Goal: Task Accomplishment & Management: Manage account settings

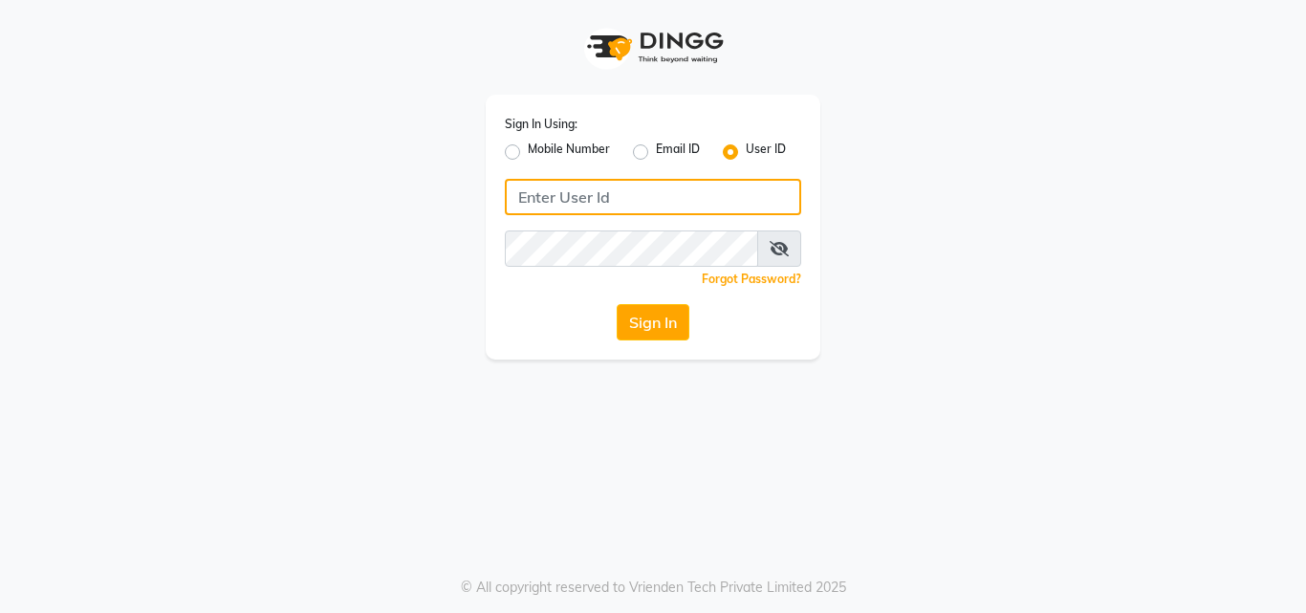
click at [657, 193] on input "Username" at bounding box center [653, 197] width 296 height 36
type input "styleplus"
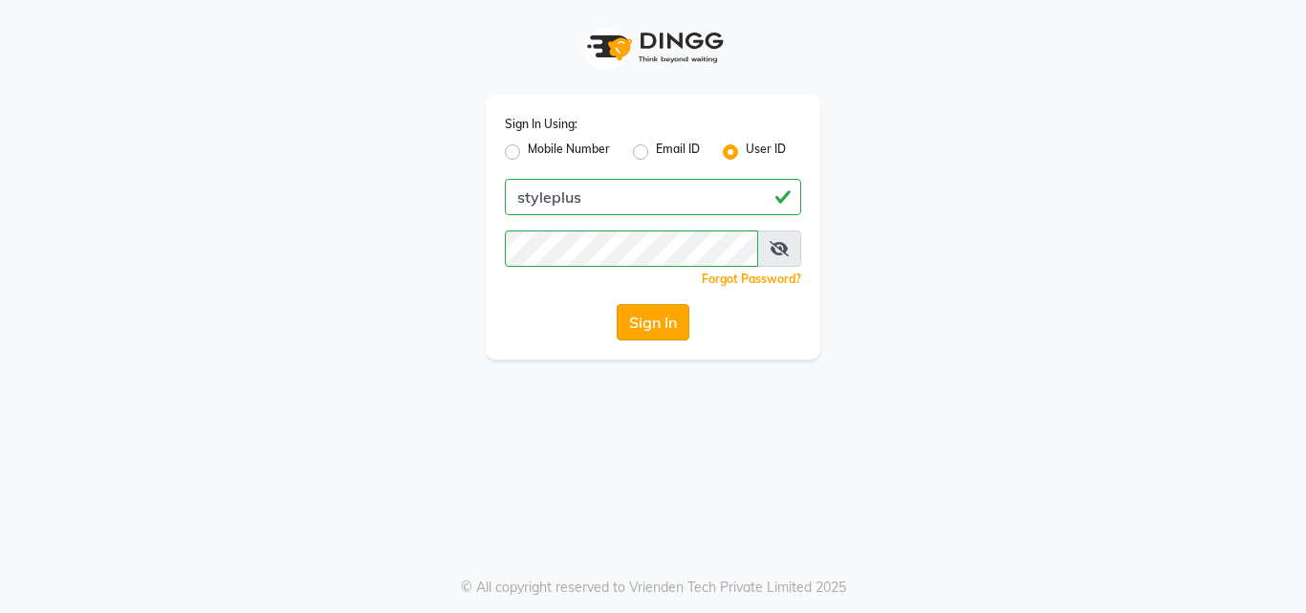
click at [657, 329] on button "Sign In" at bounding box center [653, 322] width 73 height 36
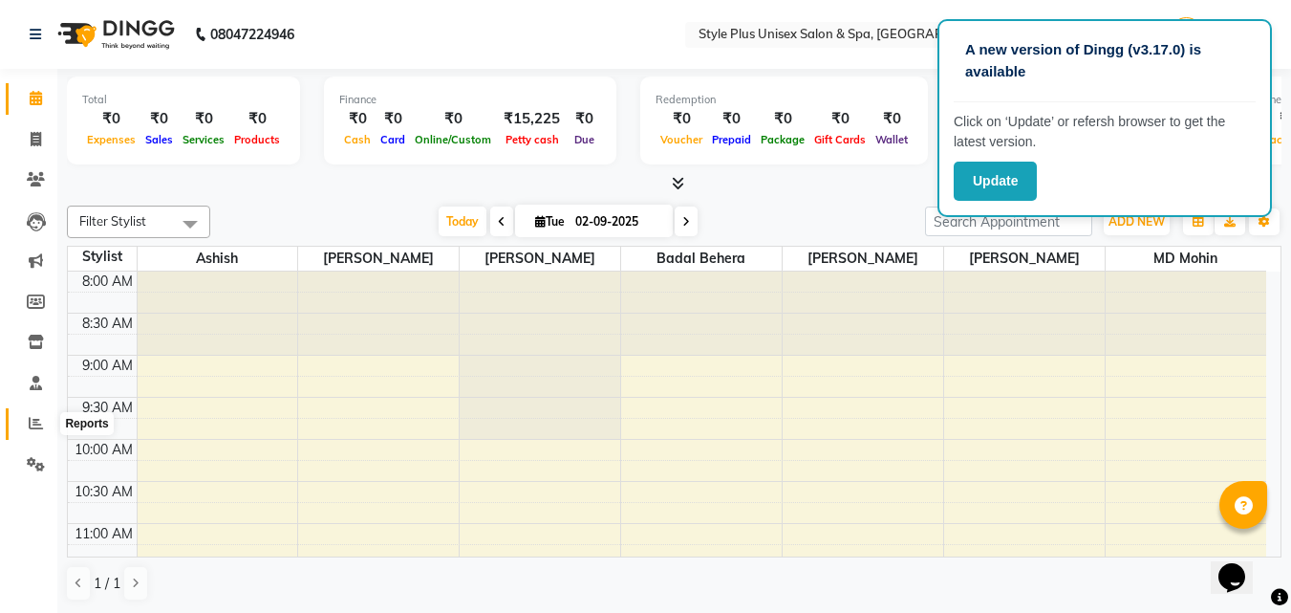
click at [34, 424] on icon at bounding box center [36, 423] width 14 height 14
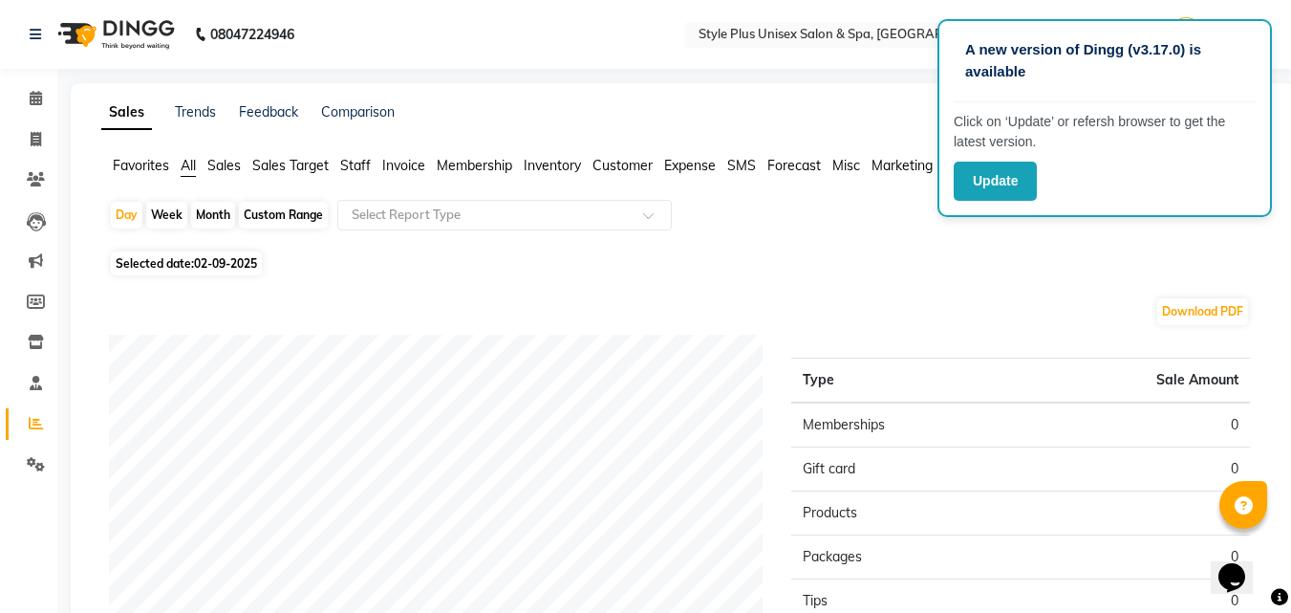
click at [224, 166] on span "Sales" at bounding box center [223, 165] width 33 height 17
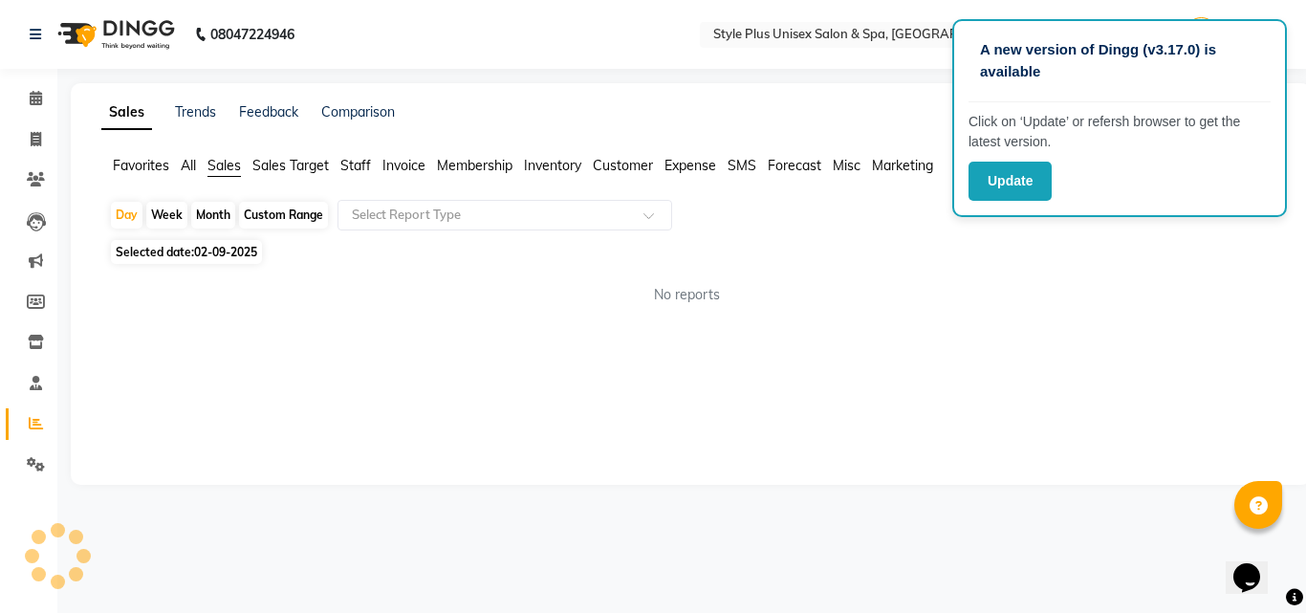
click at [209, 216] on div "Month" at bounding box center [213, 215] width 44 height 27
select select "9"
select select "2025"
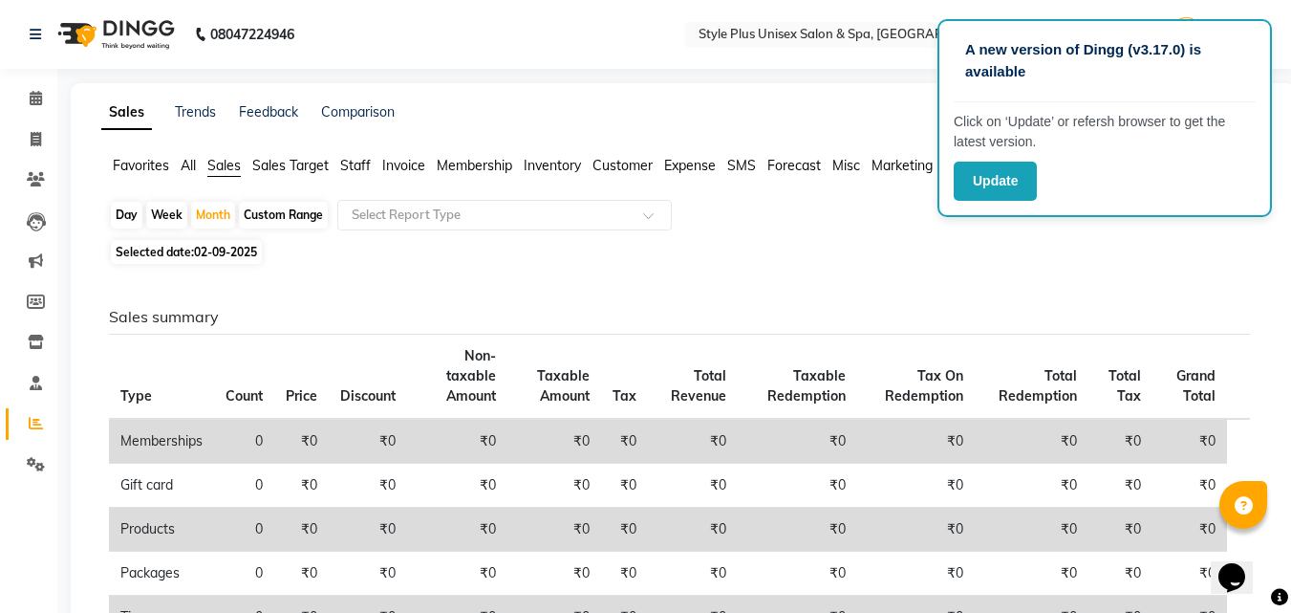
click at [274, 212] on div "Custom Range" at bounding box center [283, 215] width 89 height 27
select select "9"
select select "2025"
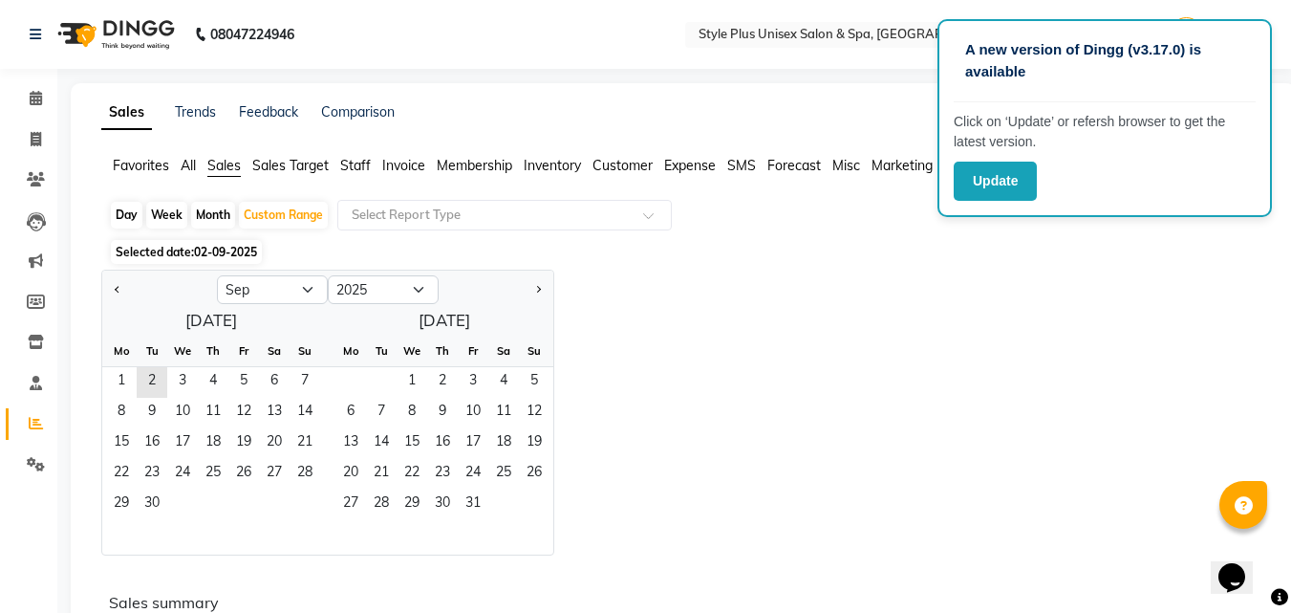
click at [215, 217] on div "Month" at bounding box center [213, 215] width 44 height 27
select select "9"
select select "2025"
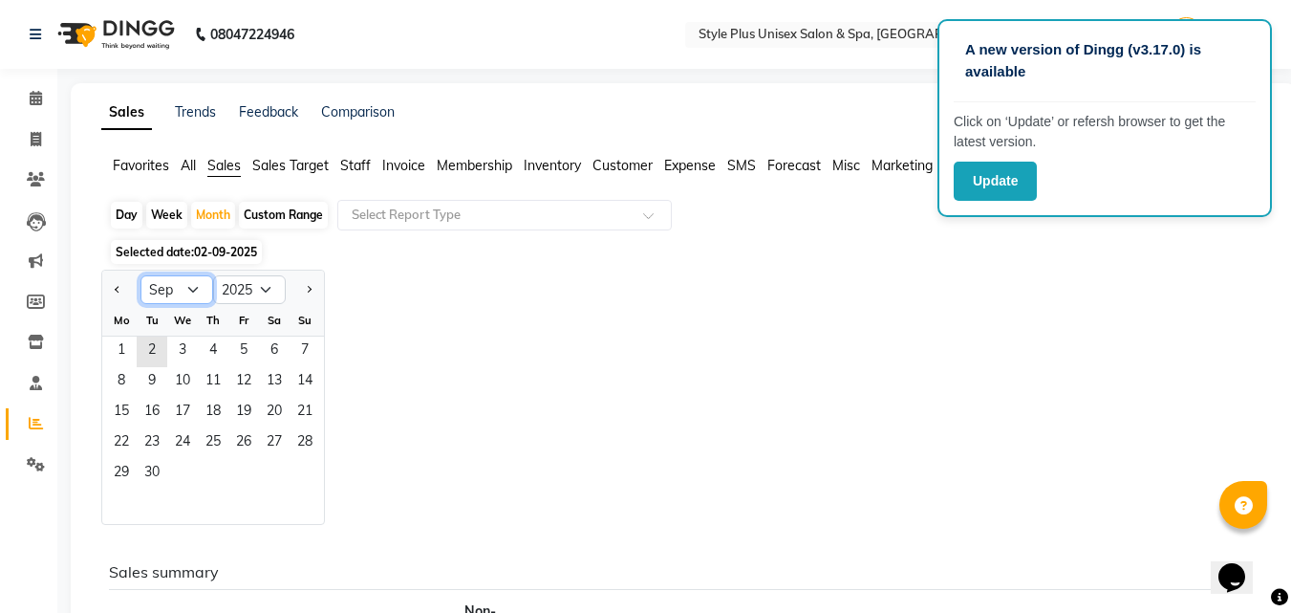
click at [195, 288] on select "Jan Feb Mar Apr May Jun [DATE] Aug Sep Oct Nov Dec" at bounding box center [177, 289] width 73 height 29
select select "8"
click at [141, 275] on select "Jan Feb Mar Apr May Jun [DATE] Aug Sep Oct Nov Dec" at bounding box center [177, 289] width 73 height 29
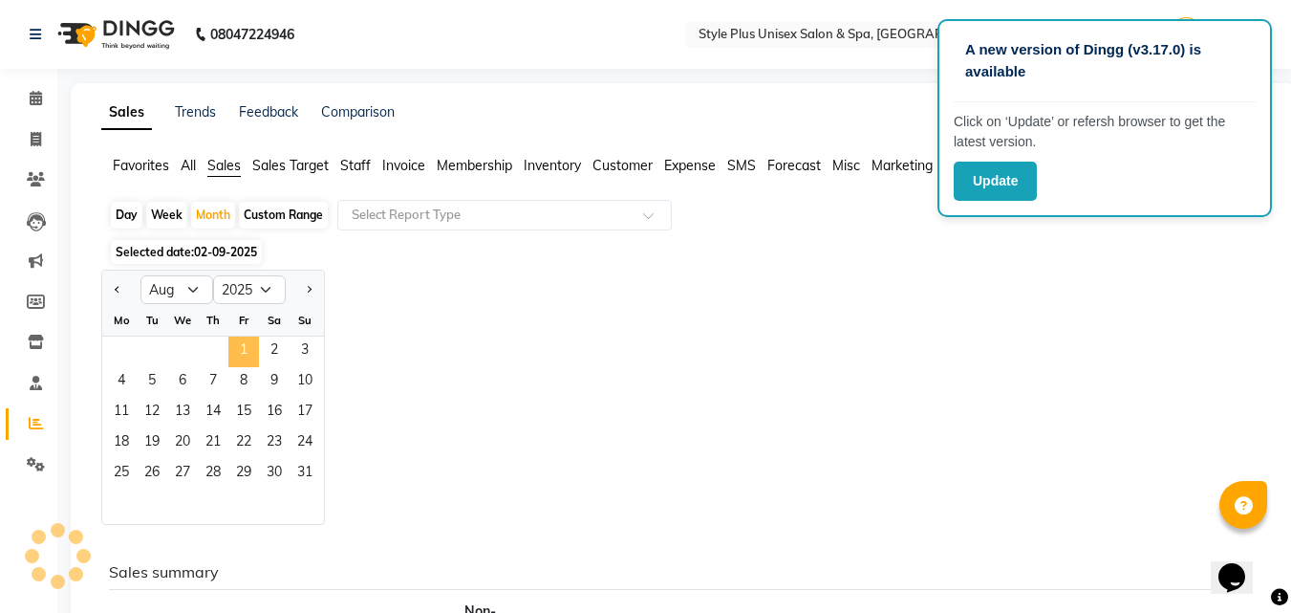
click at [241, 349] on span "1" at bounding box center [243, 351] width 31 height 31
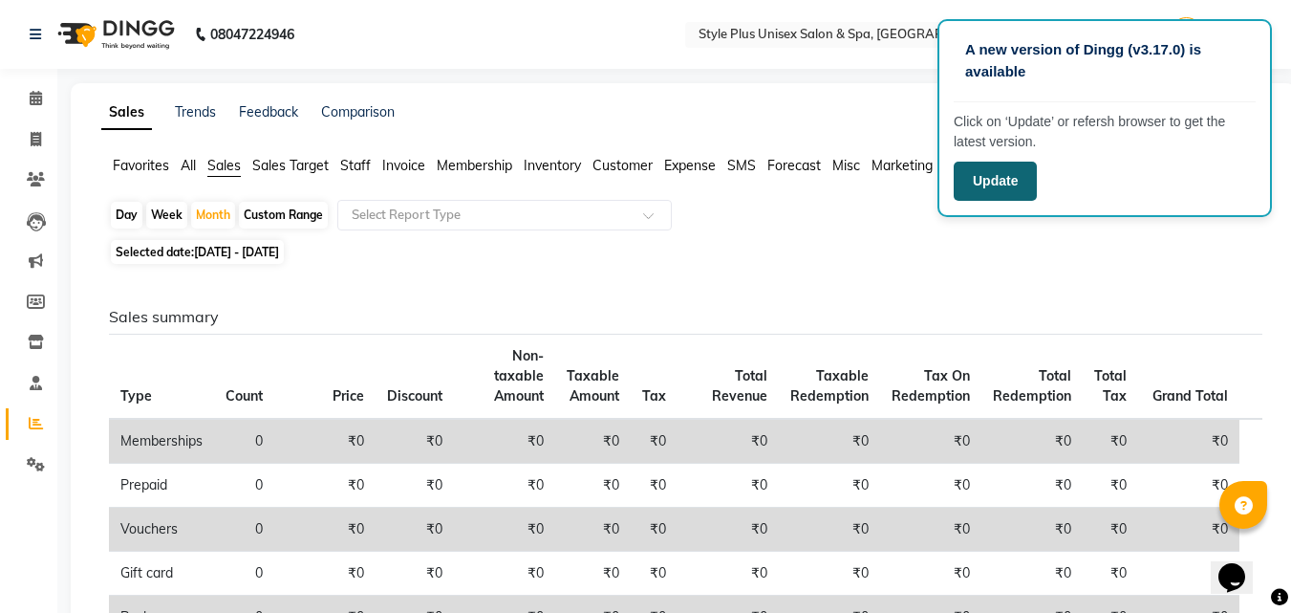
click at [995, 175] on button "Update" at bounding box center [995, 181] width 83 height 39
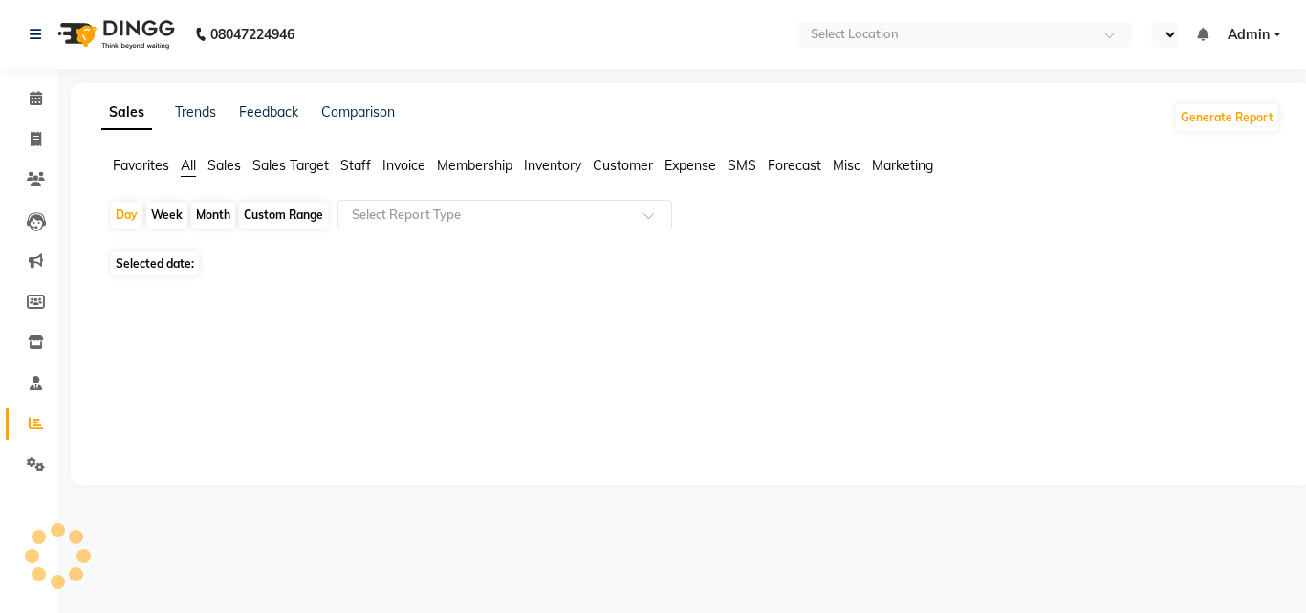
select select "en"
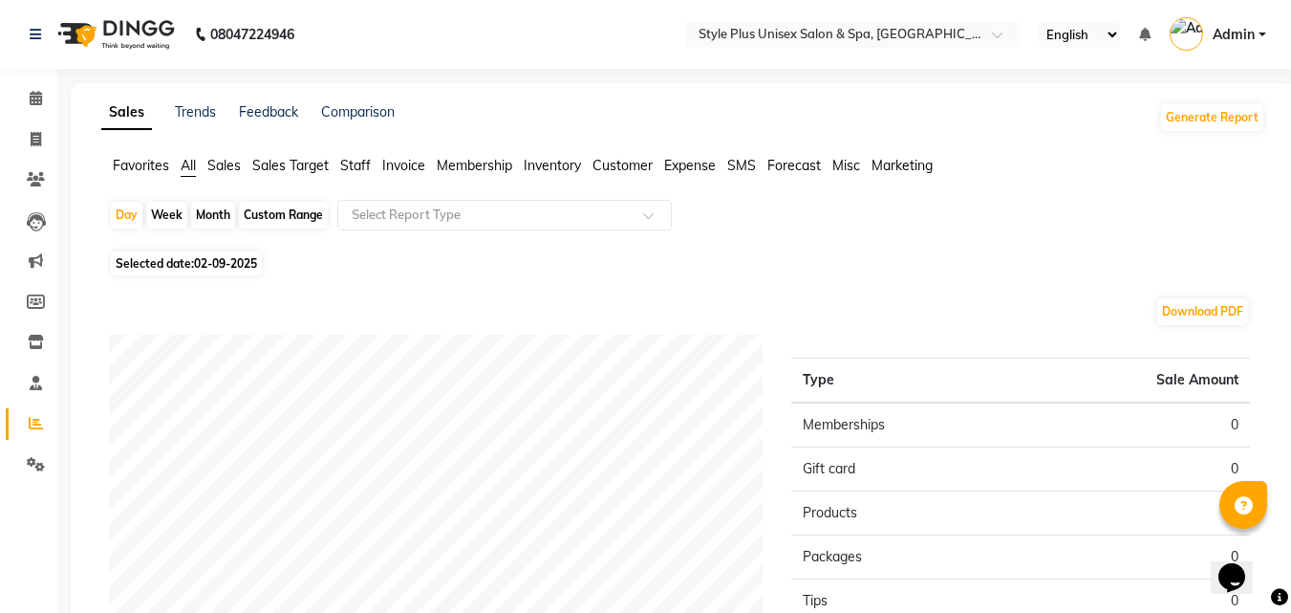
click at [224, 160] on span "Sales" at bounding box center [223, 165] width 33 height 17
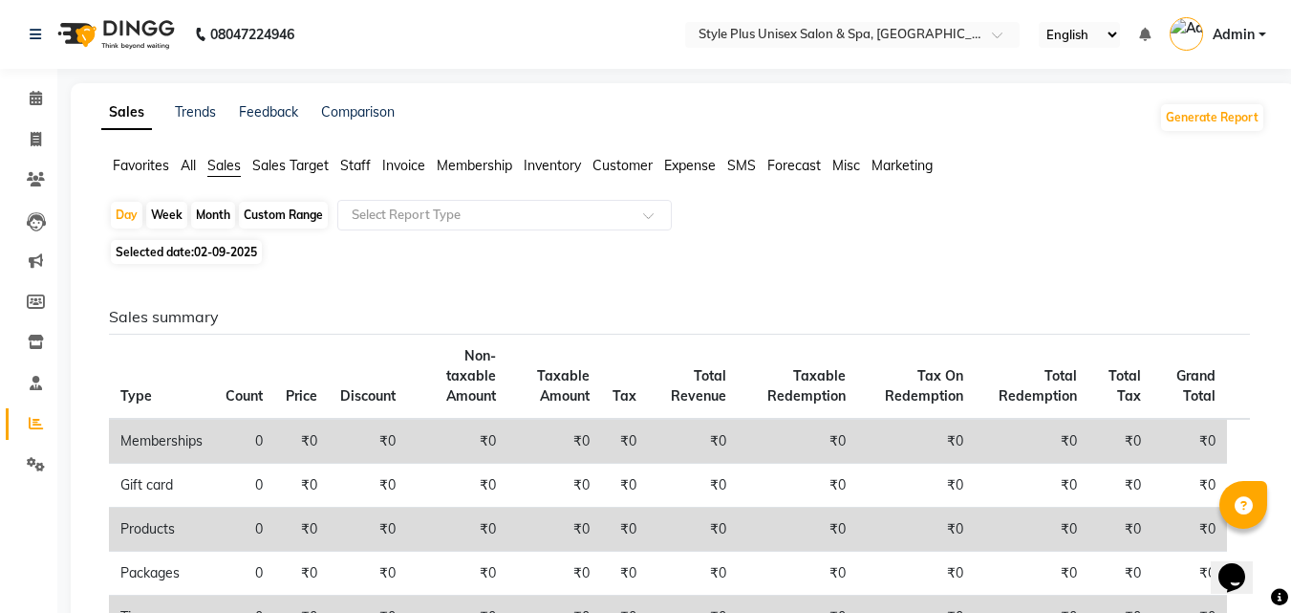
click at [215, 214] on div "Month" at bounding box center [213, 215] width 44 height 27
select select "9"
select select "2025"
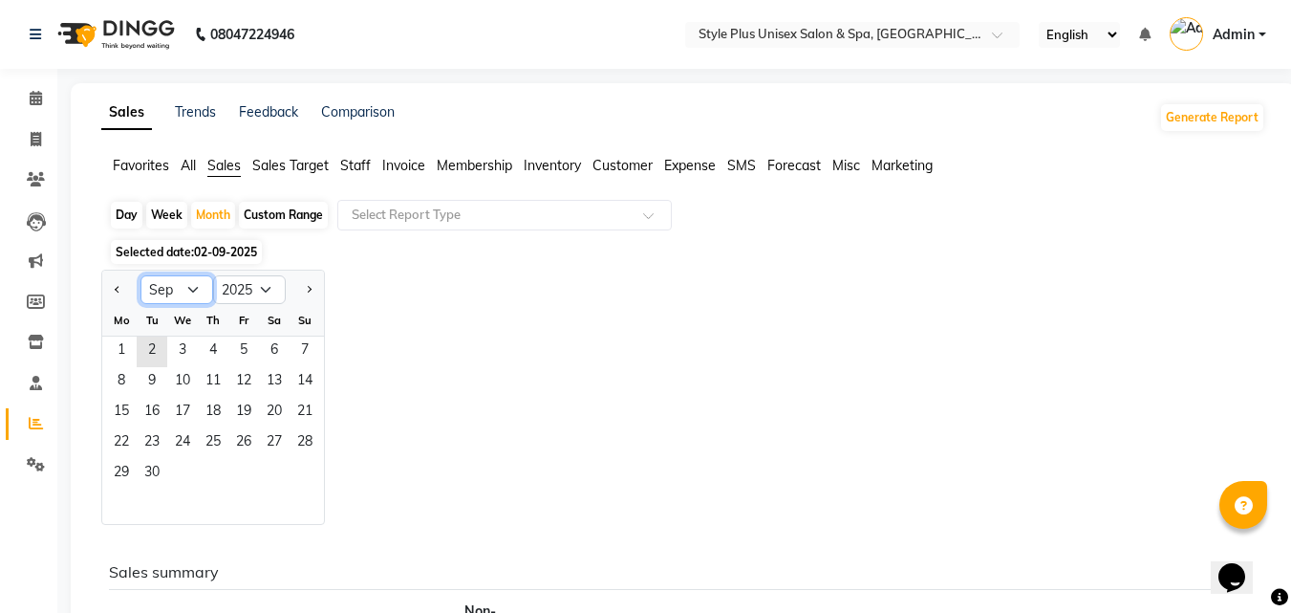
click at [194, 290] on select "Jan Feb Mar Apr May Jun [DATE] Aug Sep Oct Nov Dec" at bounding box center [177, 289] width 73 height 29
select select "8"
click at [141, 275] on select "Jan Feb Mar Apr May Jun [DATE] Aug Sep Oct Nov Dec" at bounding box center [177, 289] width 73 height 29
click at [254, 344] on span "1" at bounding box center [243, 351] width 31 height 31
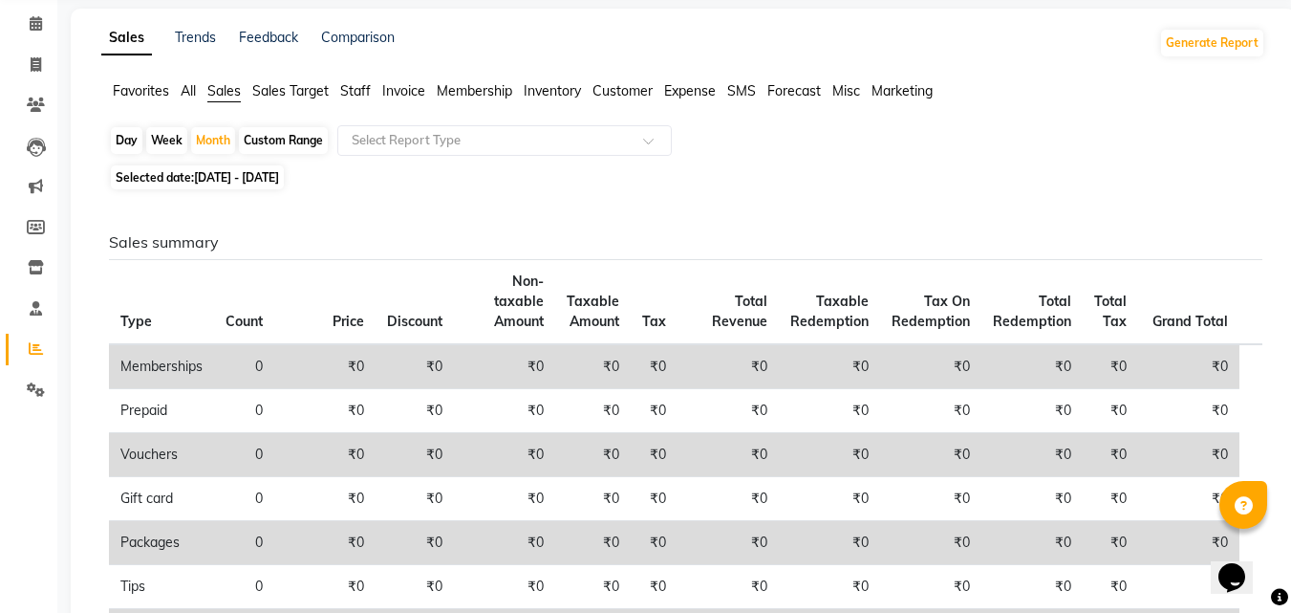
scroll to position [45, 0]
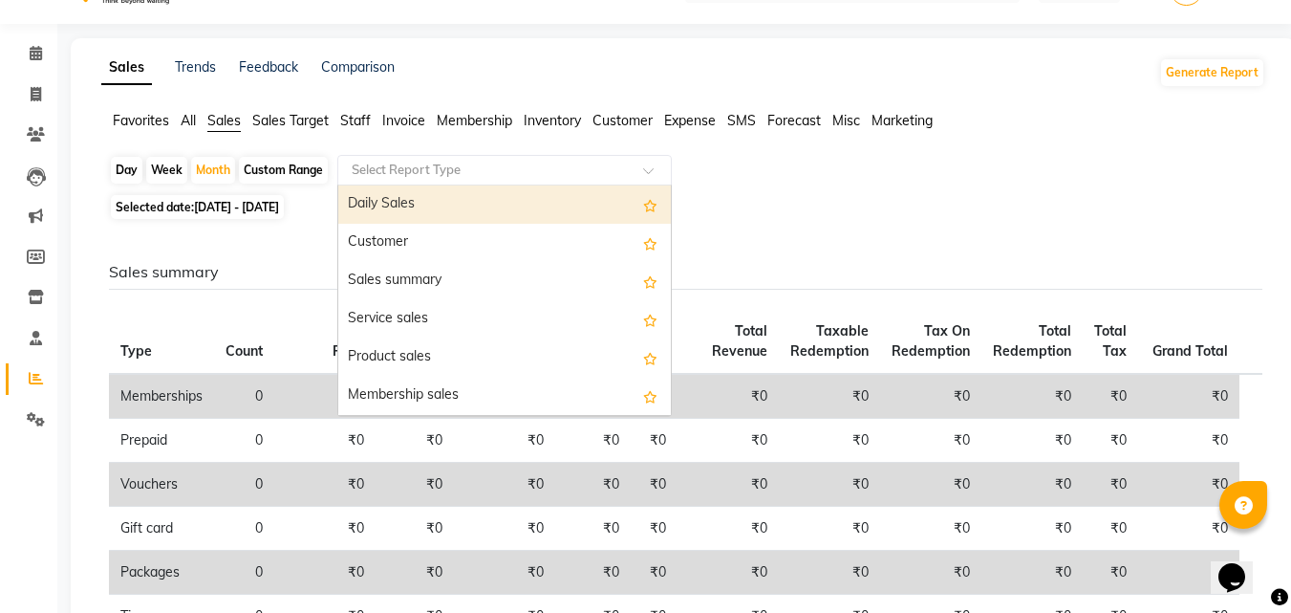
click at [620, 173] on input "text" at bounding box center [485, 170] width 275 height 19
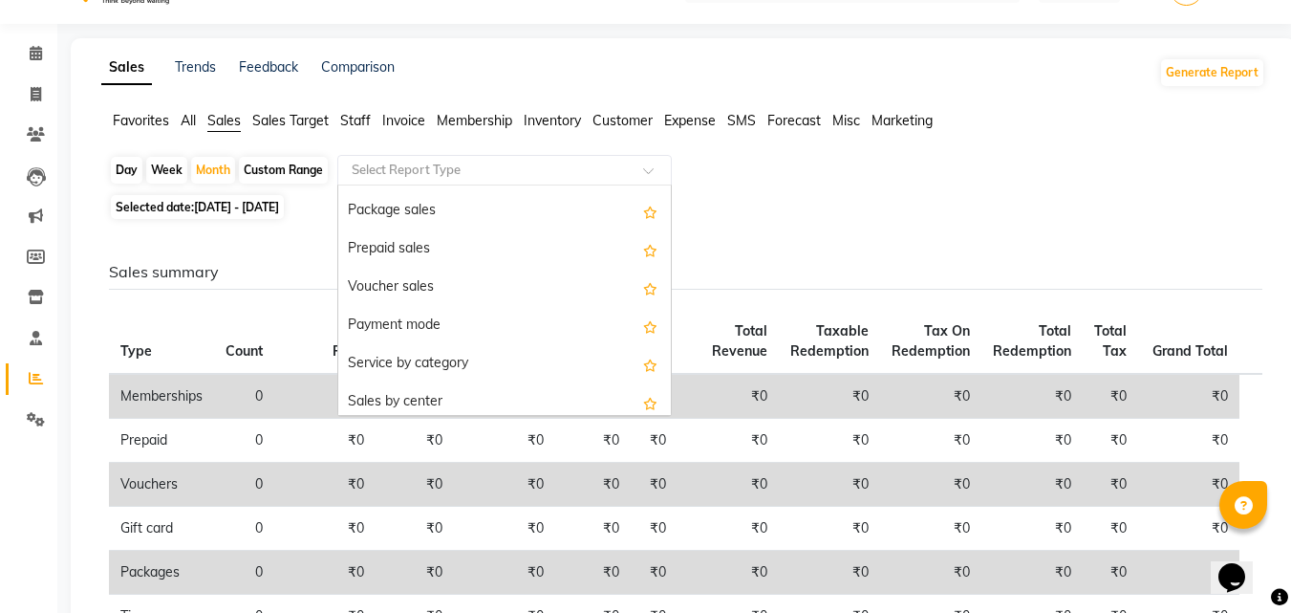
scroll to position [236, 0]
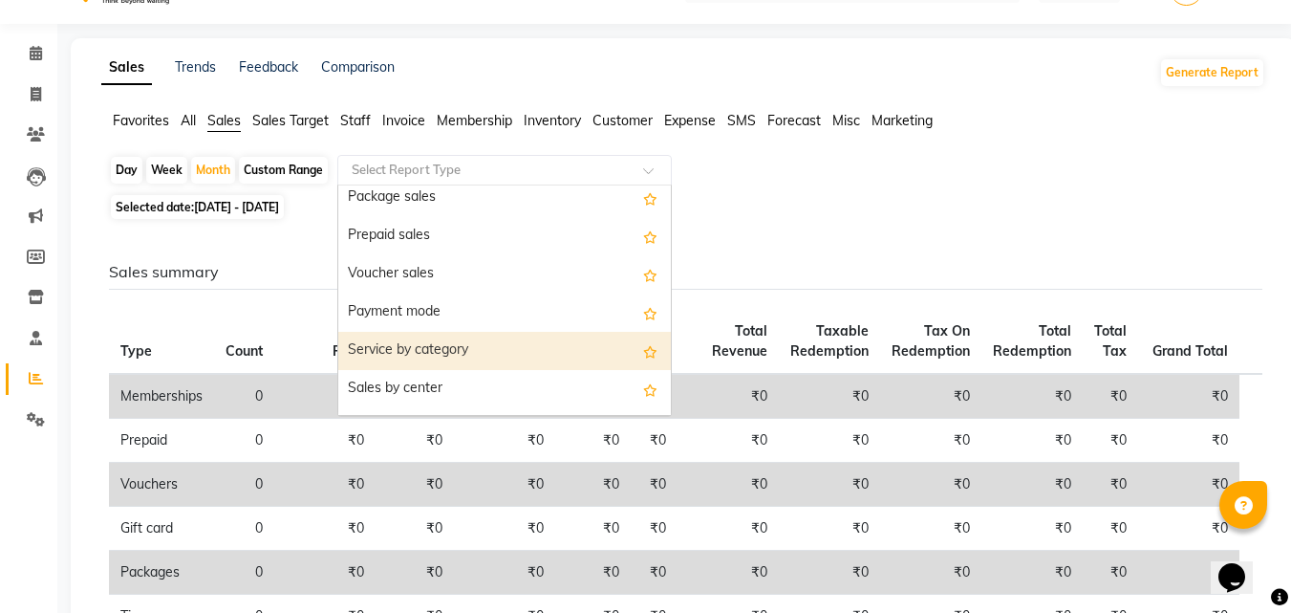
click at [433, 347] on div "Service by category" at bounding box center [504, 351] width 333 height 38
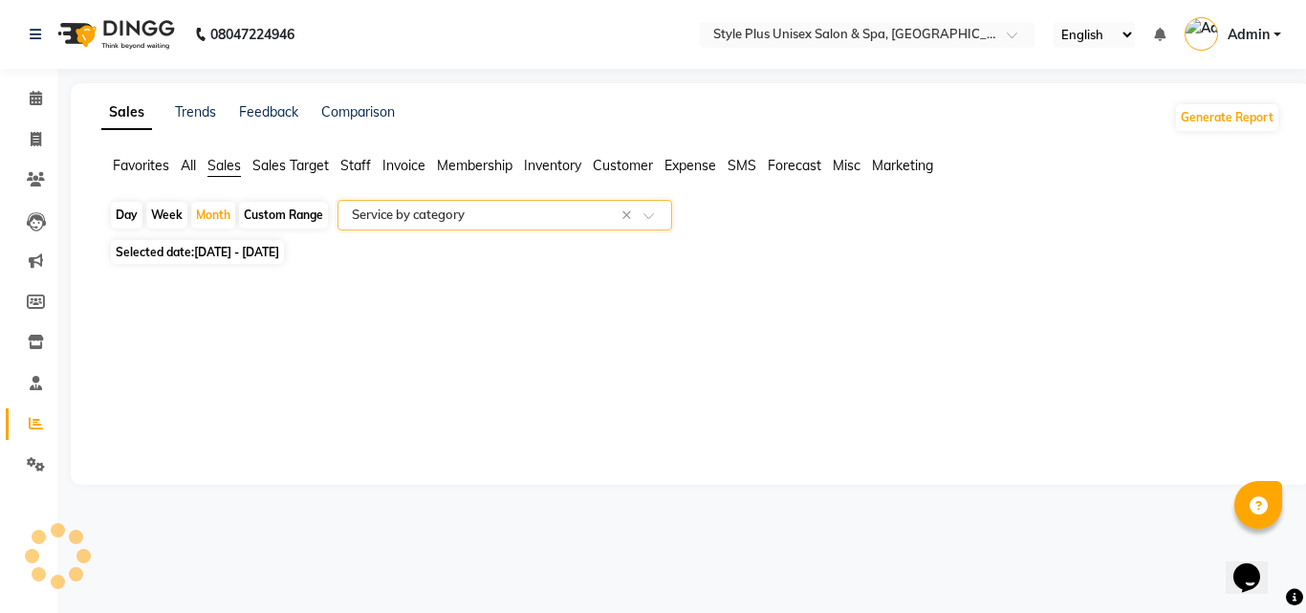
select select "full_report"
select select "csv"
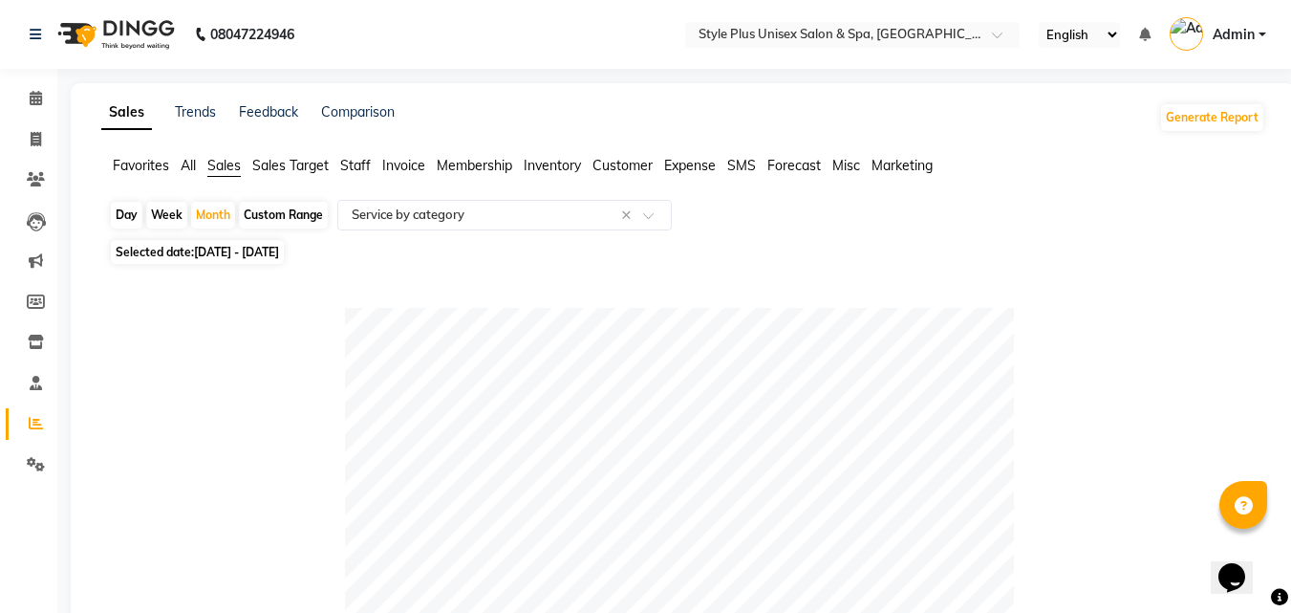
click at [1264, 33] on link "Admin" at bounding box center [1218, 35] width 97 height 32
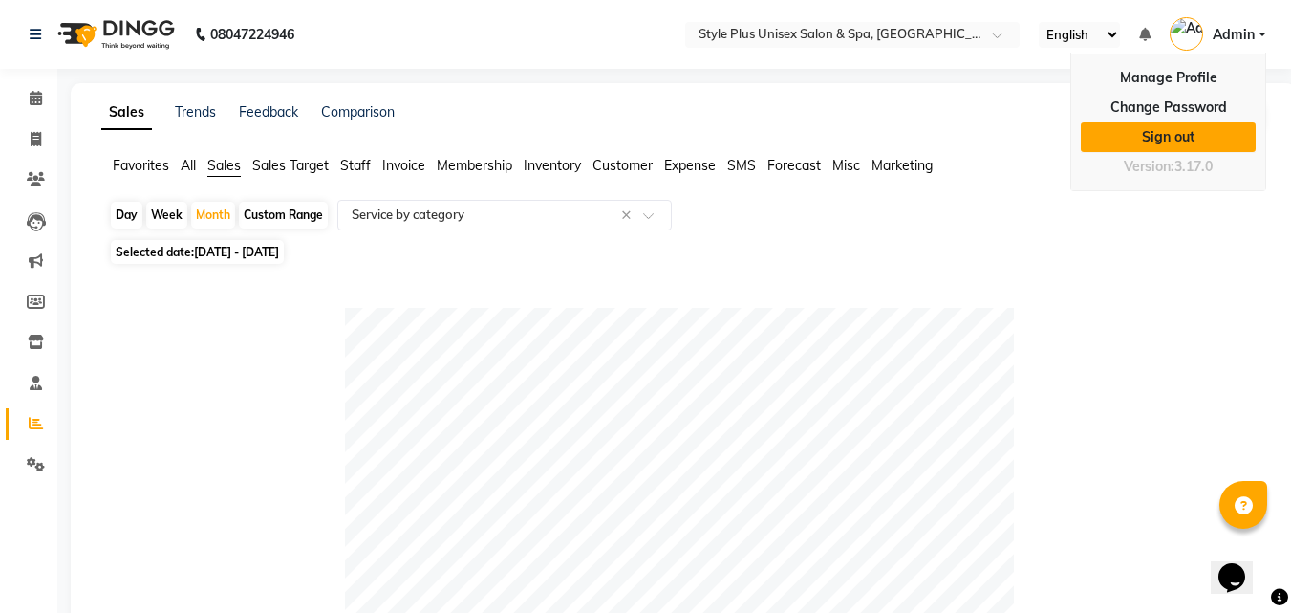
click at [1179, 135] on link "Sign out" at bounding box center [1168, 137] width 175 height 30
